Goal: Information Seeking & Learning: Check status

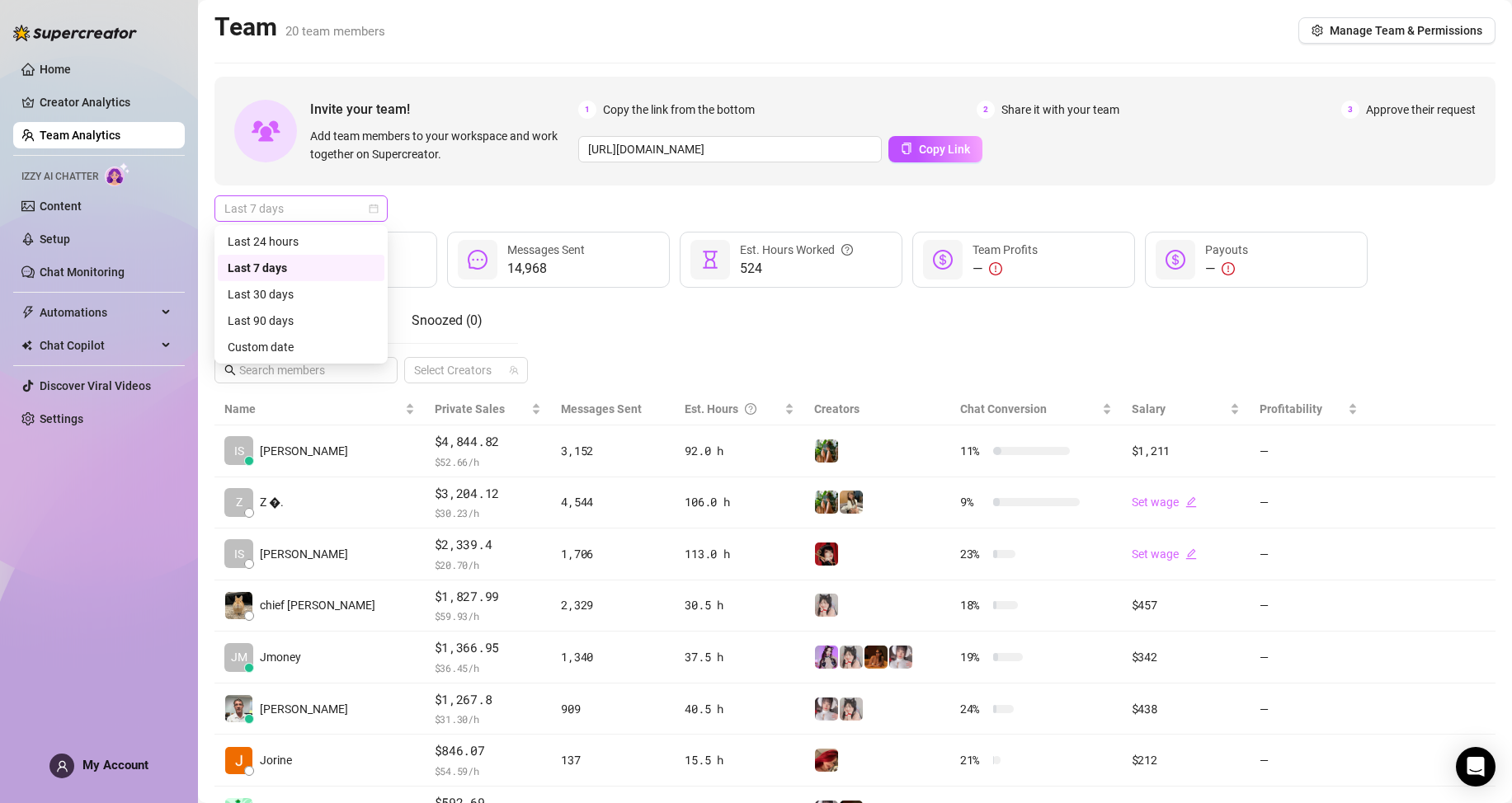
click at [331, 197] on span "Last 7 days" at bounding box center [301, 209] width 153 height 25
click at [314, 346] on div "Custom date" at bounding box center [300, 347] width 147 height 18
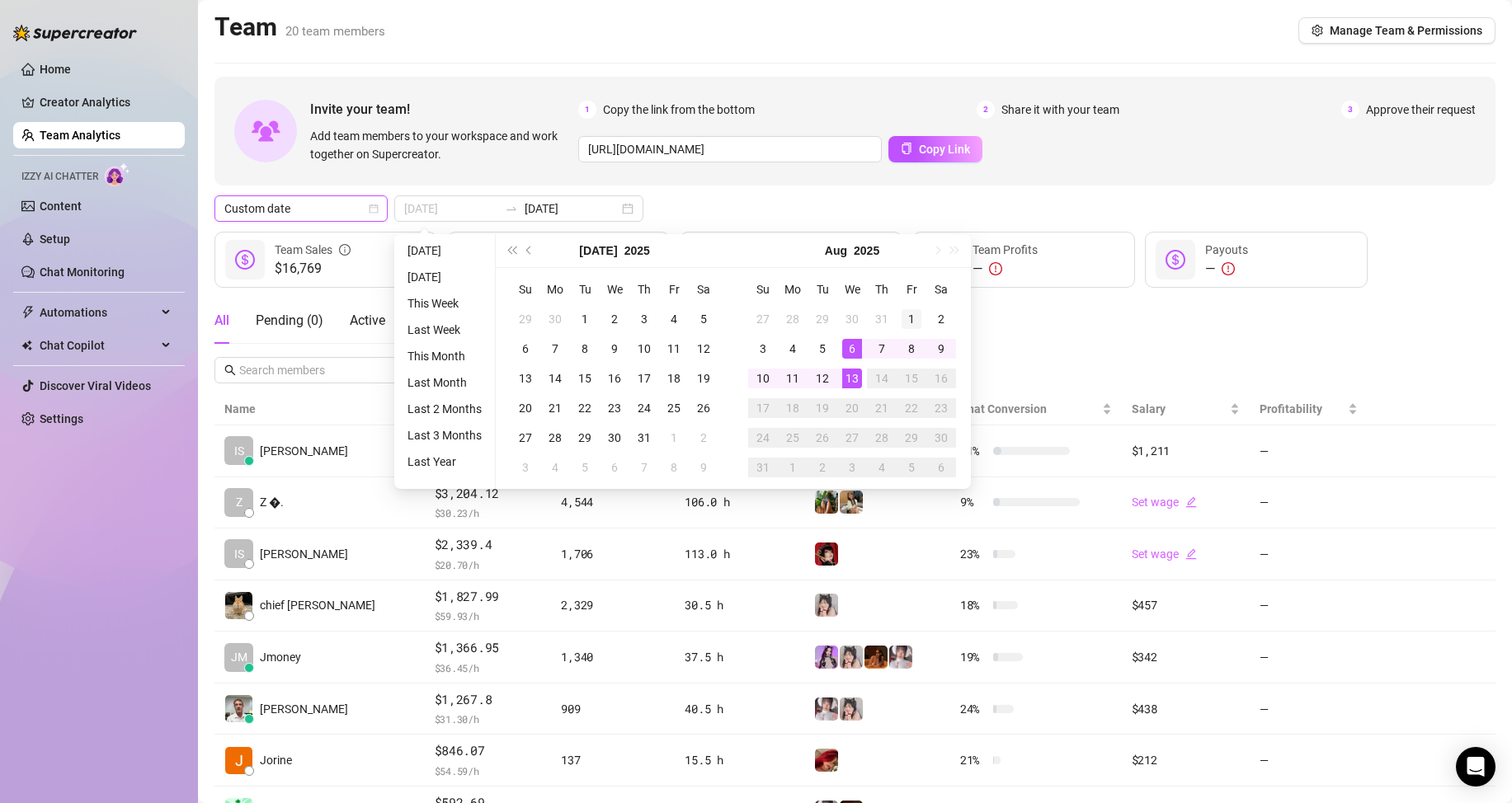
type input "[DATE]"
click at [902, 332] on td "1" at bounding box center [911, 319] width 30 height 30
type input "[DATE]"
click at [860, 387] on div "13" at bounding box center [851, 378] width 20 height 20
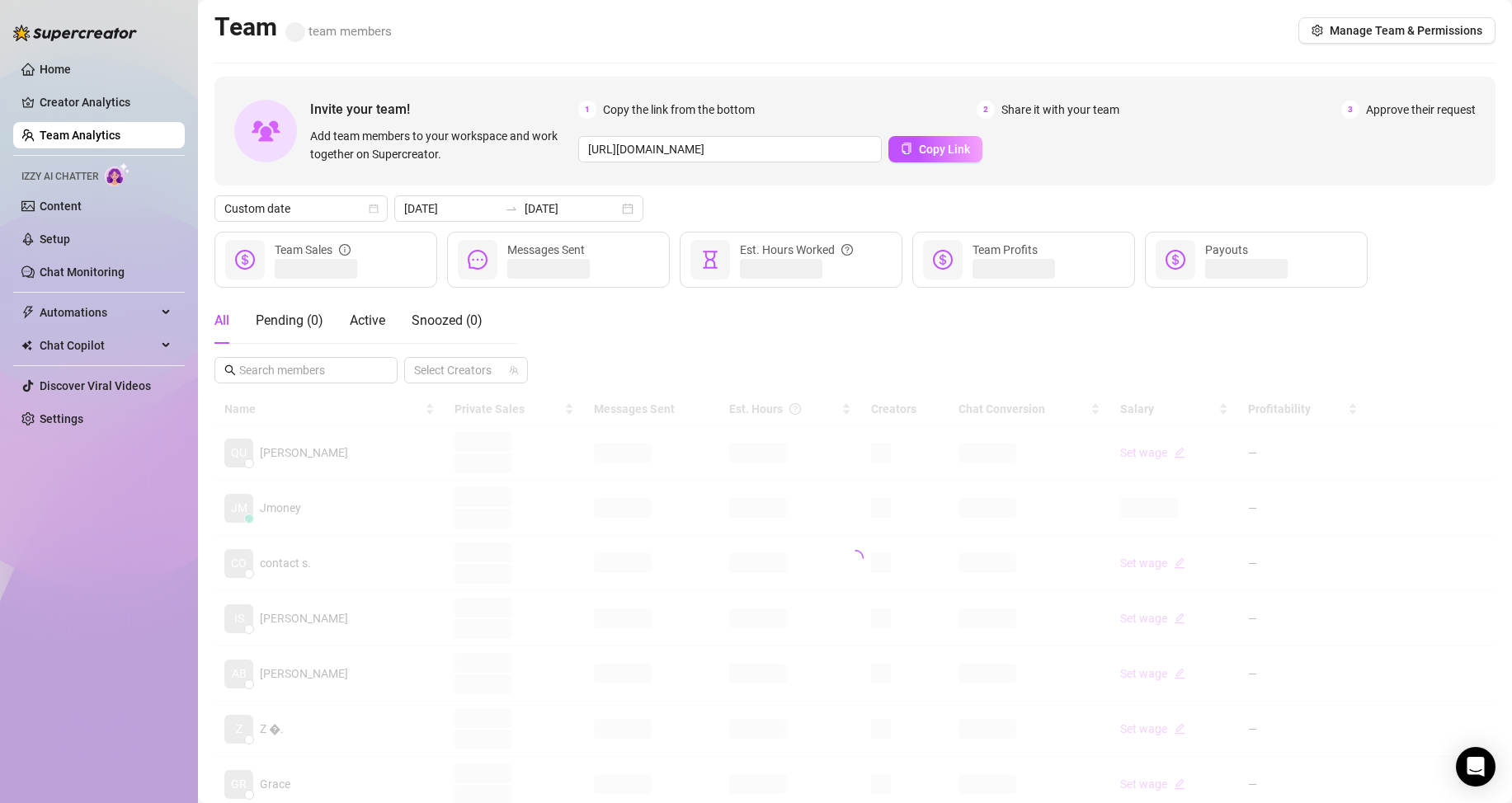
click at [974, 339] on div "All Pending ( 0 ) Active Snoozed ( 0 ) Select Creators" at bounding box center [855, 340] width 1281 height 86
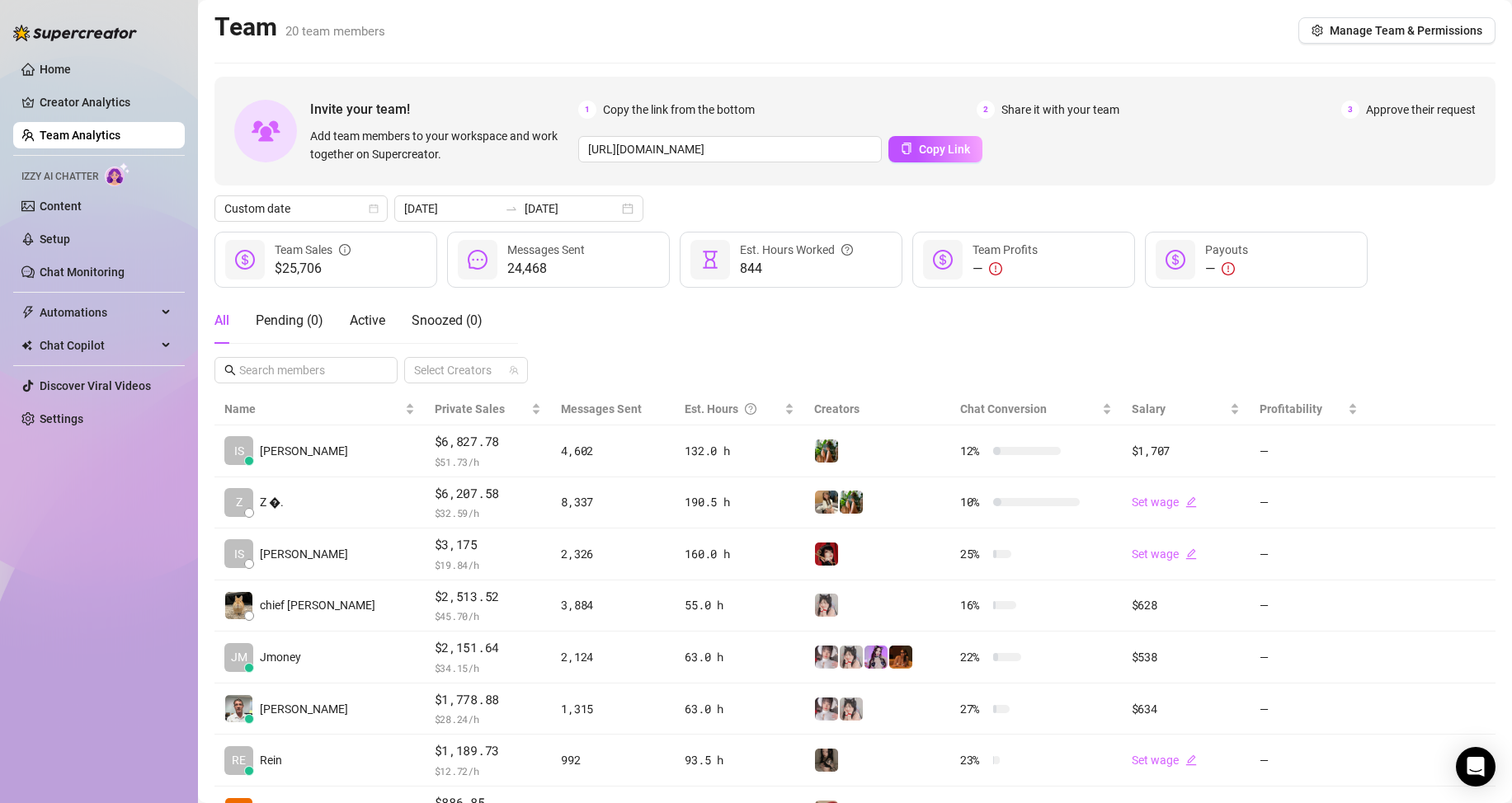
click at [53, 596] on div "Home Creator Analytics Team Analytics Izzy AI Chatter Content Setup Chat Monito…" at bounding box center [99, 394] width 171 height 789
click at [120, 138] on link "Team Analytics" at bounding box center [80, 136] width 81 height 14
click at [78, 611] on div "Home Creator Analytics Team Analytics Izzy AI Chatter Content Setup Chat Monito…" at bounding box center [99, 394] width 171 height 789
